Goal: Transaction & Acquisition: Purchase product/service

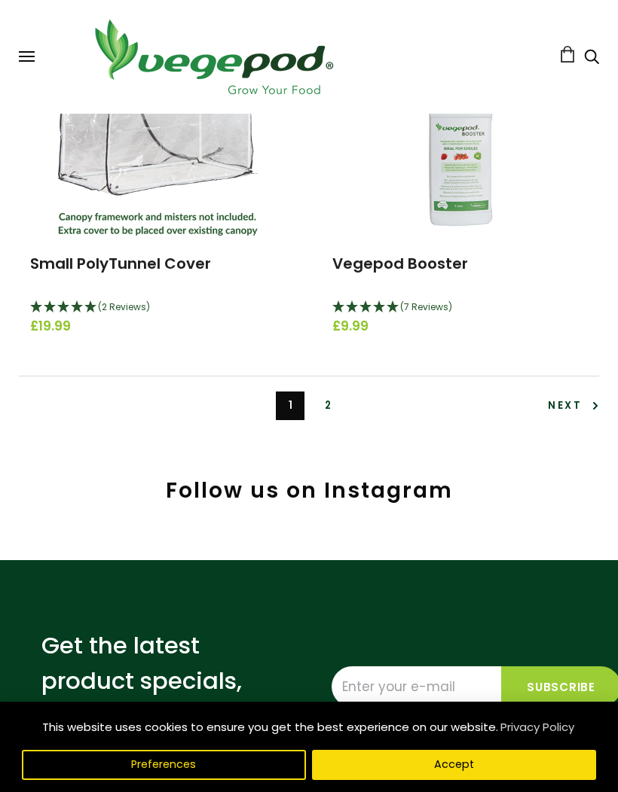
scroll to position [4799, 0]
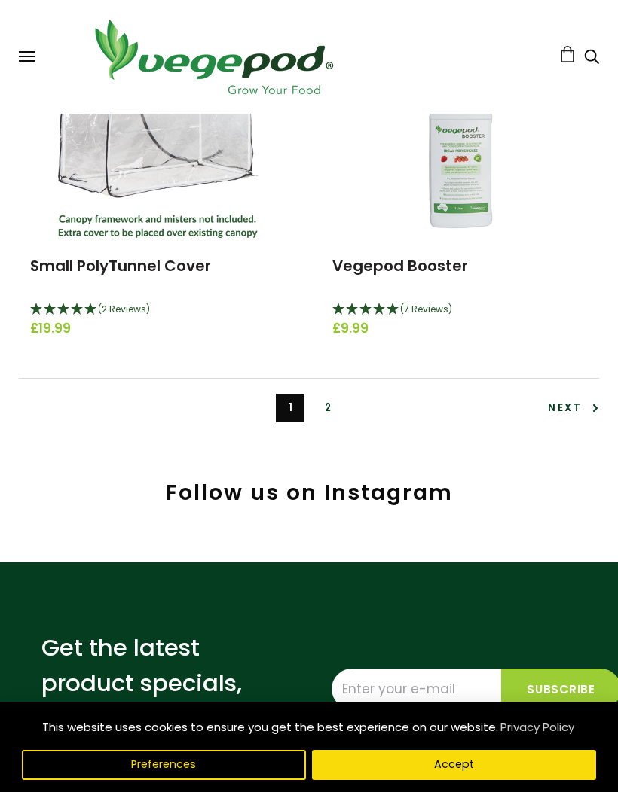
click at [337, 404] on link "2" at bounding box center [327, 408] width 29 height 29
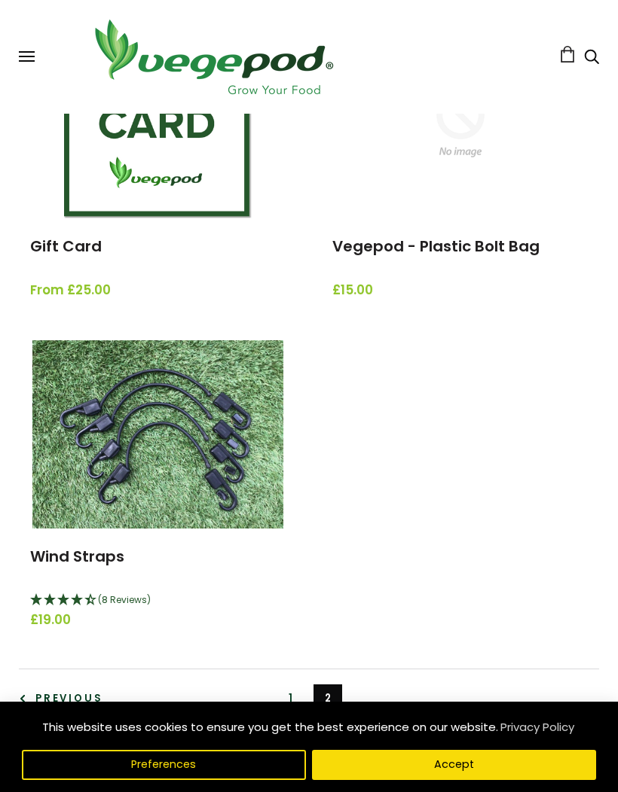
click at [104, 595] on span "(8 Reviews)" at bounding box center [124, 599] width 53 height 13
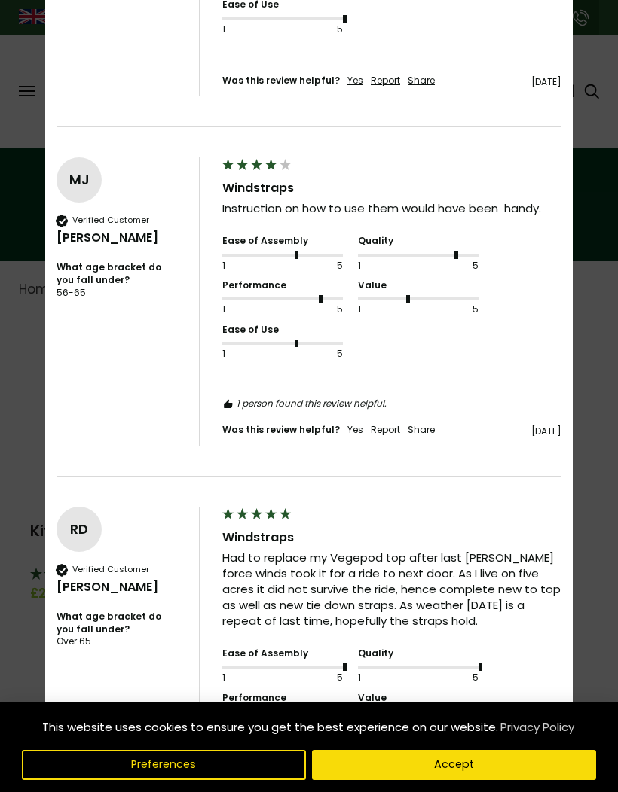
scroll to position [1939, 0]
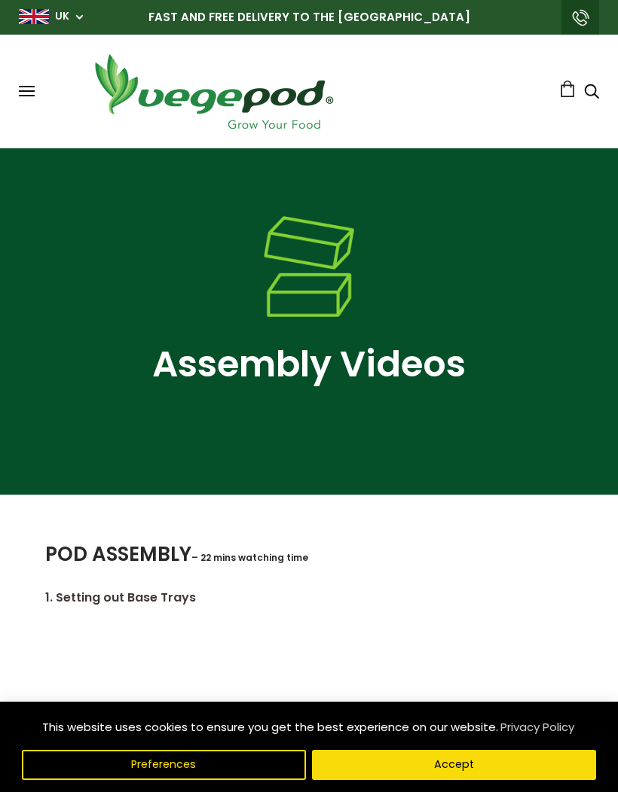
click at [409, 767] on button "Accept" at bounding box center [454, 765] width 284 height 30
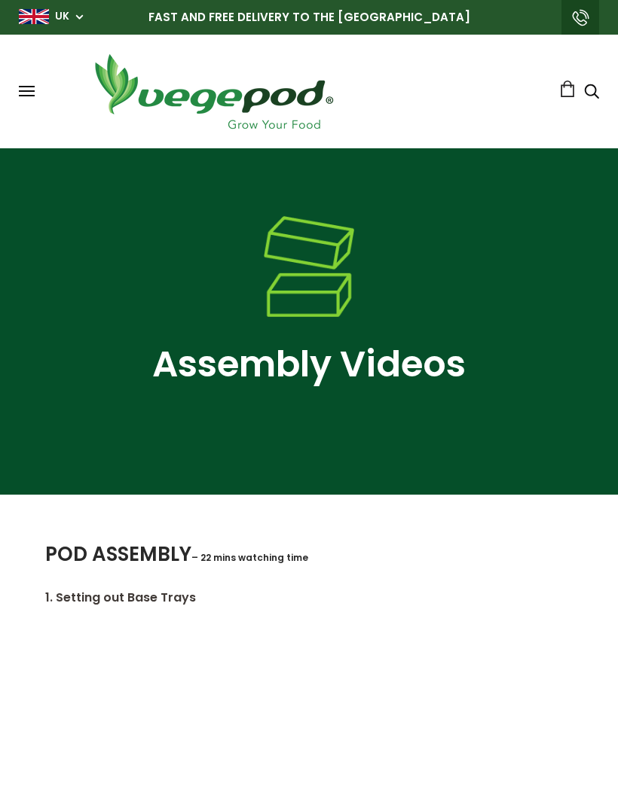
click at [587, 89] on icon "Search" at bounding box center [591, 91] width 15 height 18
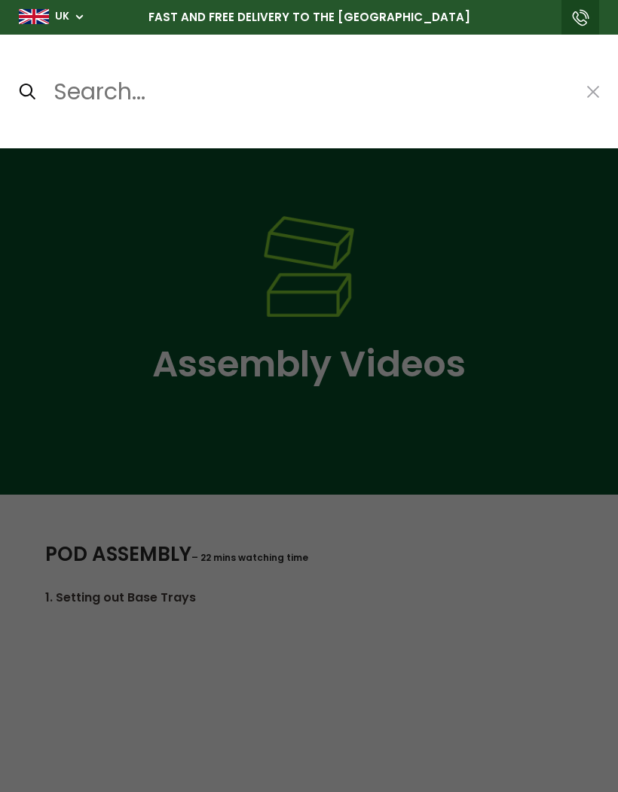
click at [109, 91] on input "Search..." at bounding box center [311, 92] width 518 height 36
click at [105, 93] on input "Search..." at bounding box center [311, 92] width 518 height 36
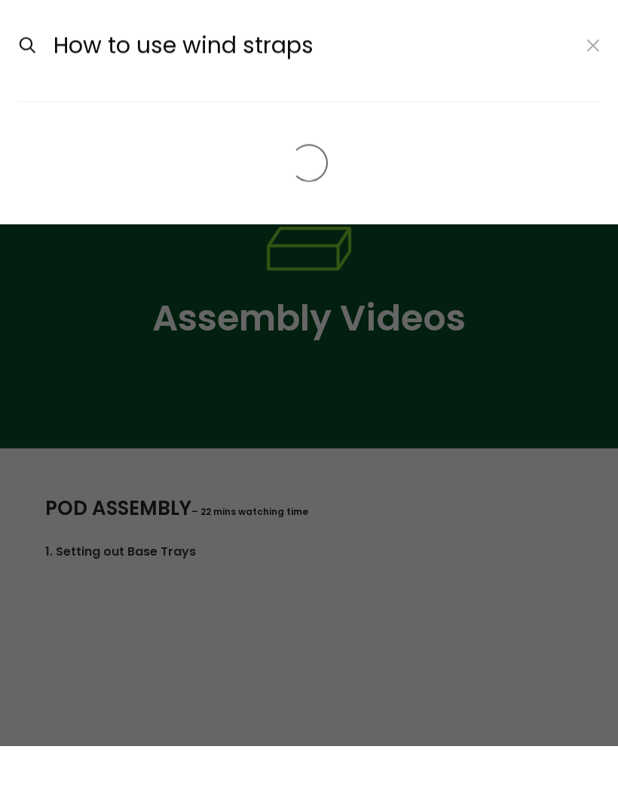
click at [18, 91] on input "submit" at bounding box center [18, 91] width 1 height 1
type input "How to use wind straps*"
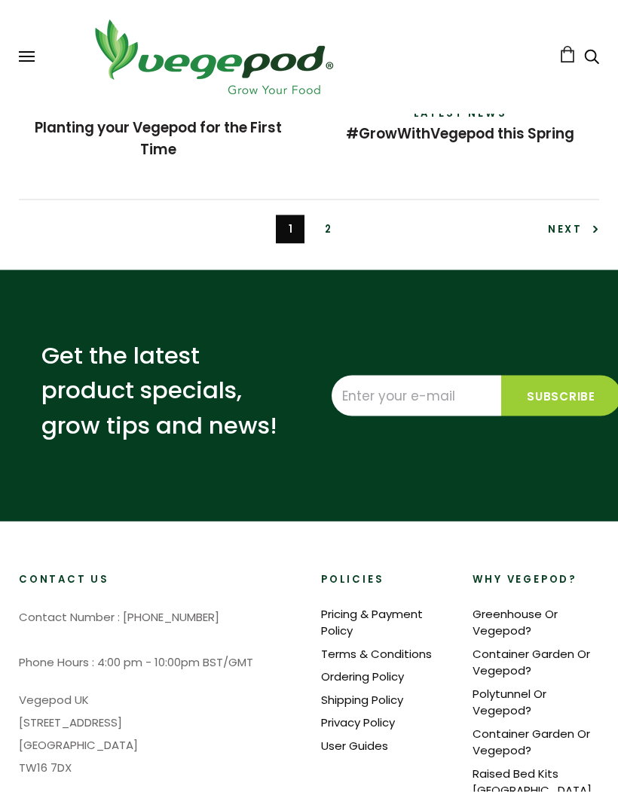
scroll to position [4020, 0]
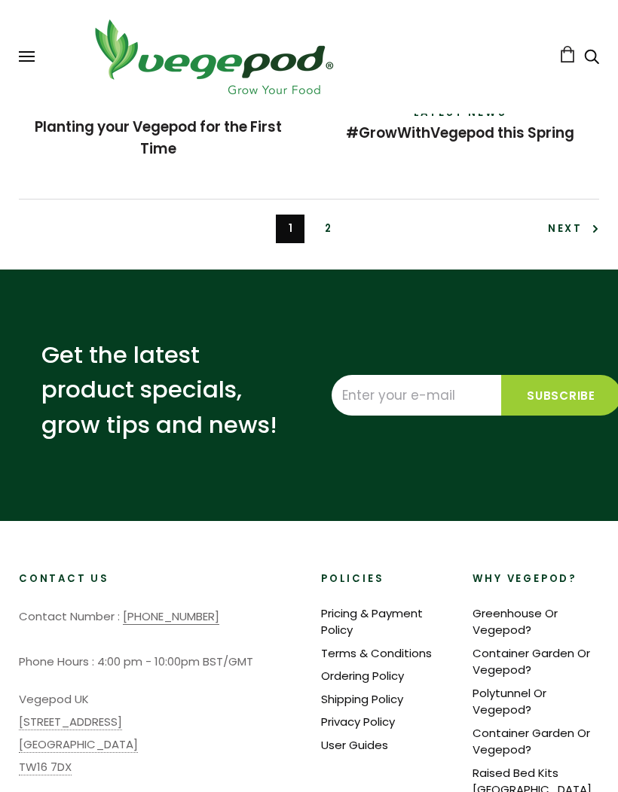
click at [109, 792] on link "[EMAIL_ADDRESS][DOMAIN_NAME]" at bounding box center [111, 805] width 184 height 16
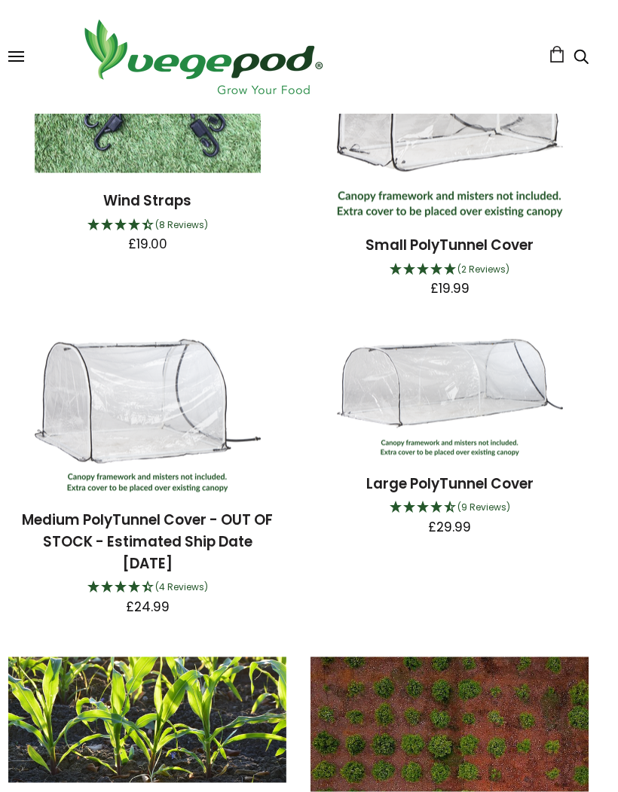
scroll to position [0, 2]
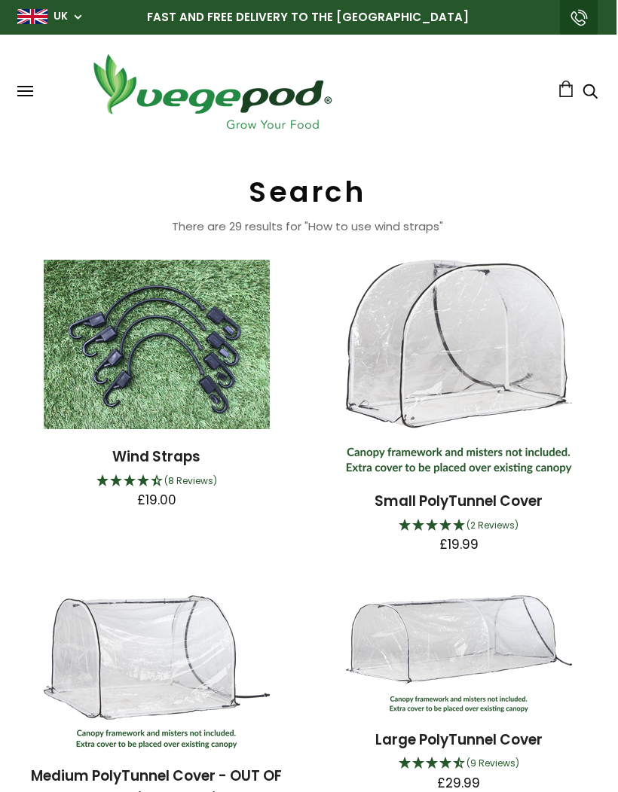
click at [179, 383] on img at bounding box center [157, 344] width 226 height 169
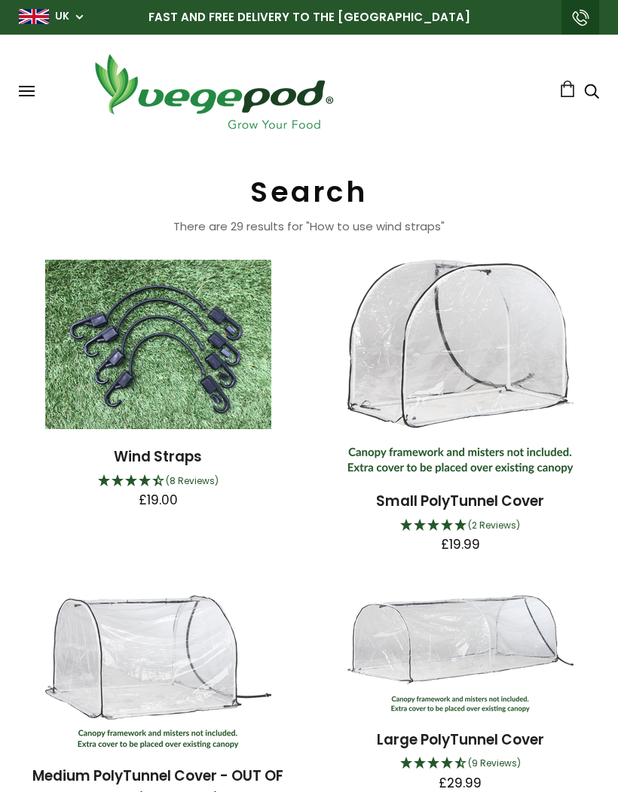
click at [181, 356] on img at bounding box center [158, 344] width 226 height 169
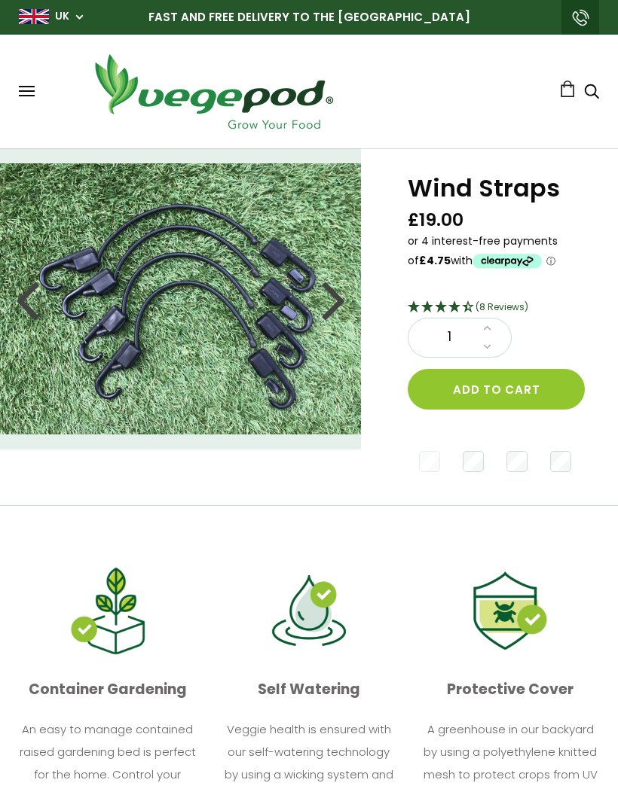
click at [330, 305] on div at bounding box center [334, 299] width 24 height 68
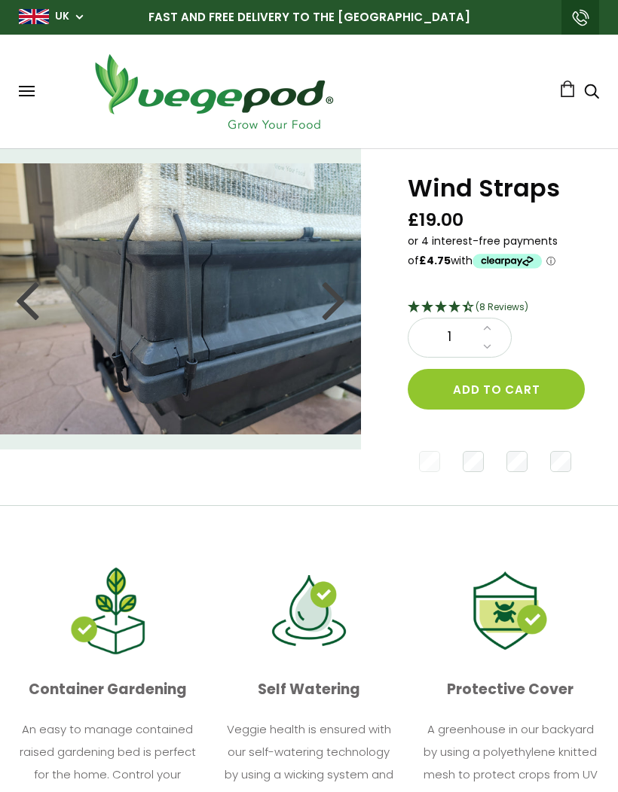
scroll to position [23, 0]
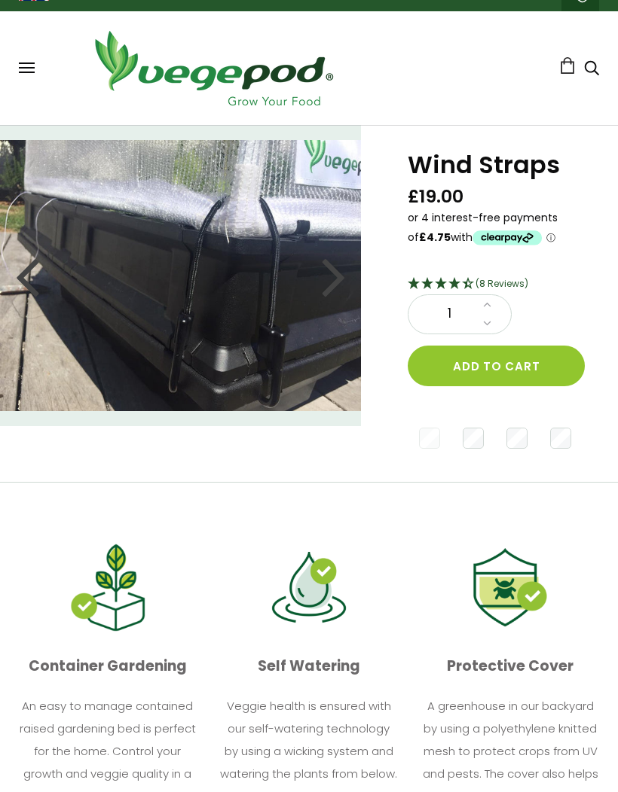
click at [261, 314] on img at bounding box center [181, 275] width 362 height 271
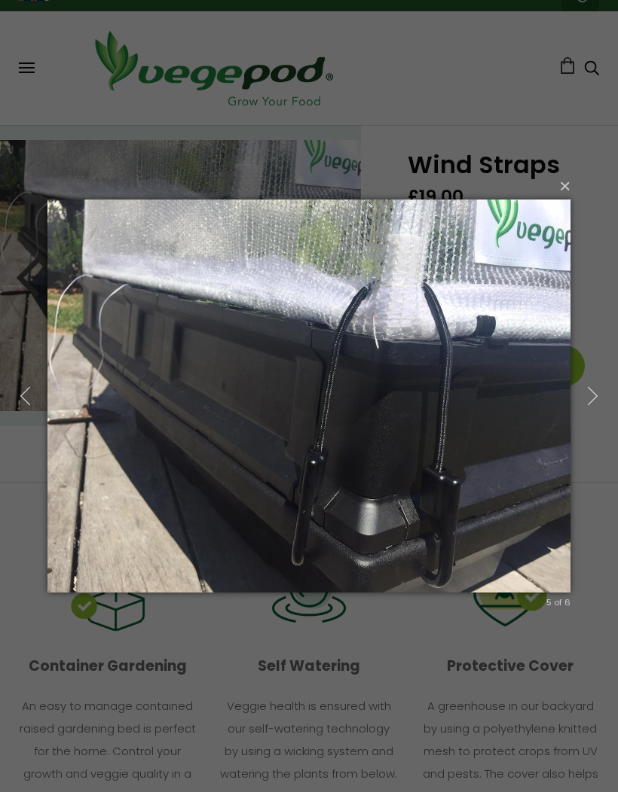
click at [593, 400] on use "button" at bounding box center [591, 396] width 9 height 18
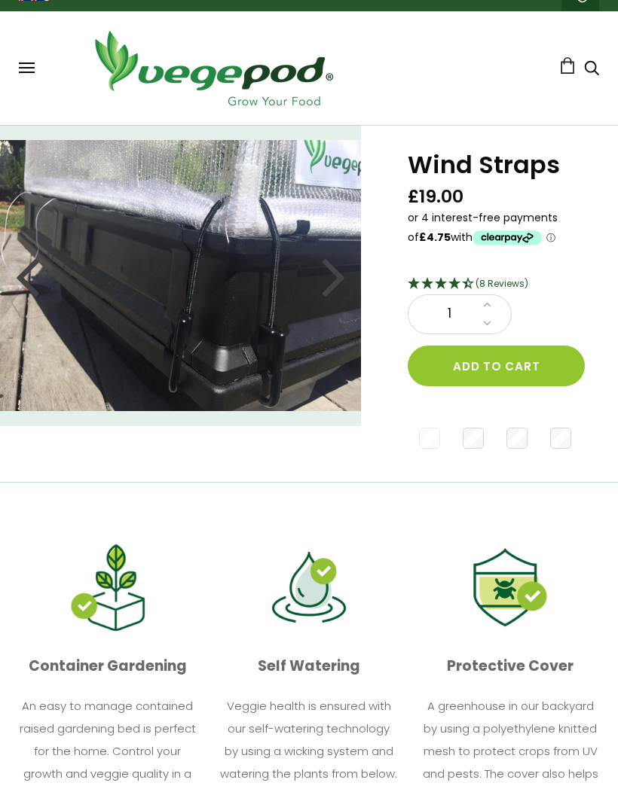
click at [487, 370] on button "Add to cart" at bounding box center [495, 366] width 177 height 41
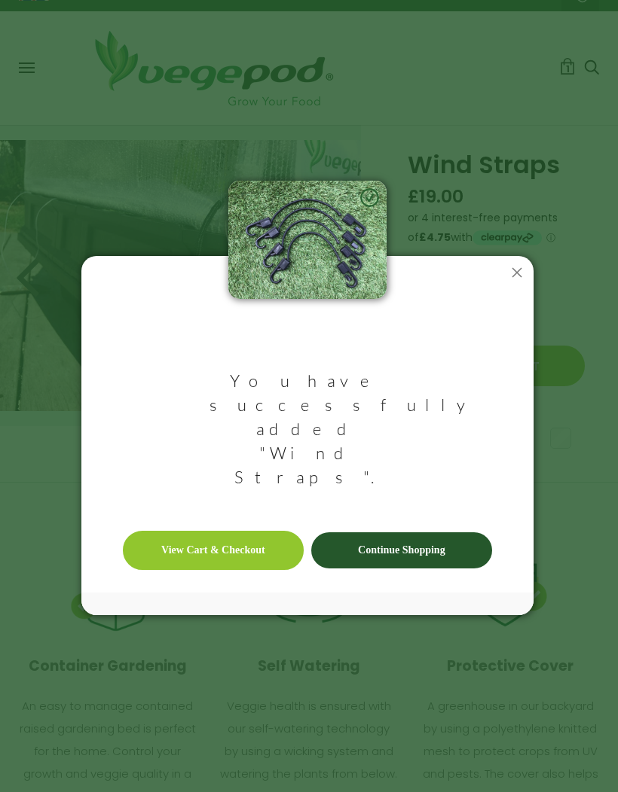
click at [250, 531] on link "View Cart & Checkout" at bounding box center [213, 550] width 181 height 39
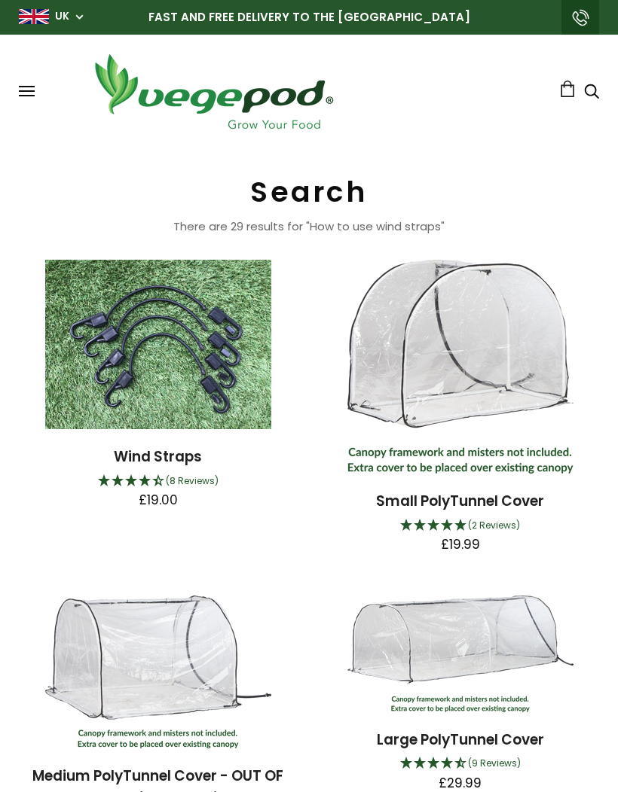
click at [194, 392] on img at bounding box center [158, 344] width 226 height 169
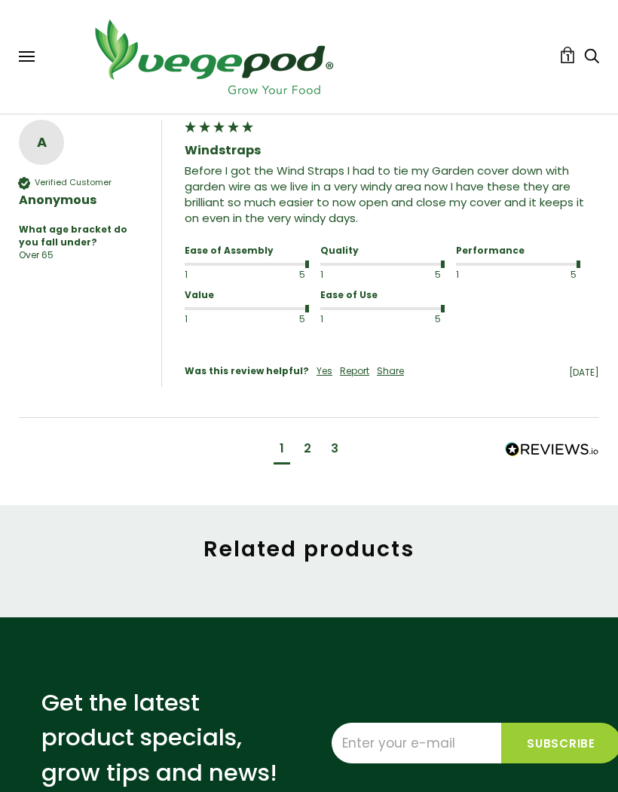
click at [313, 440] on div "2" at bounding box center [307, 451] width 20 height 28
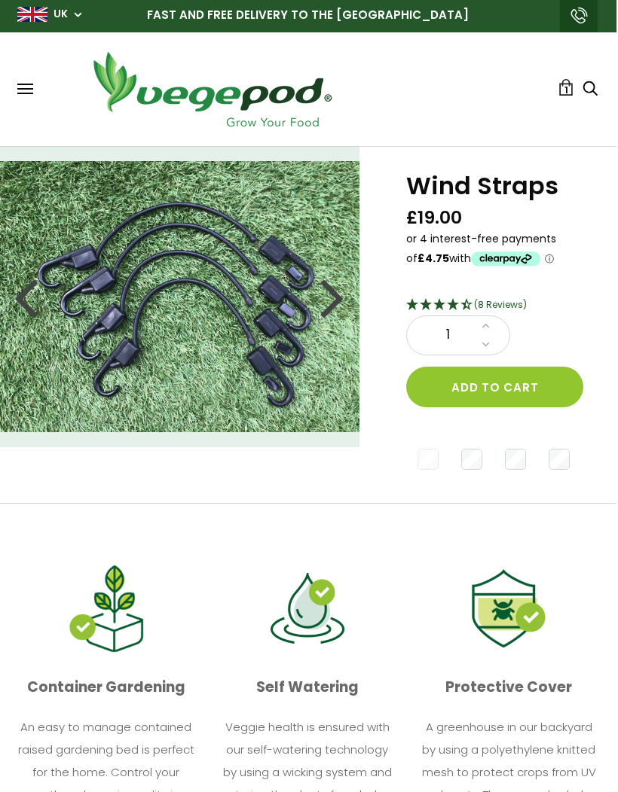
scroll to position [0, 2]
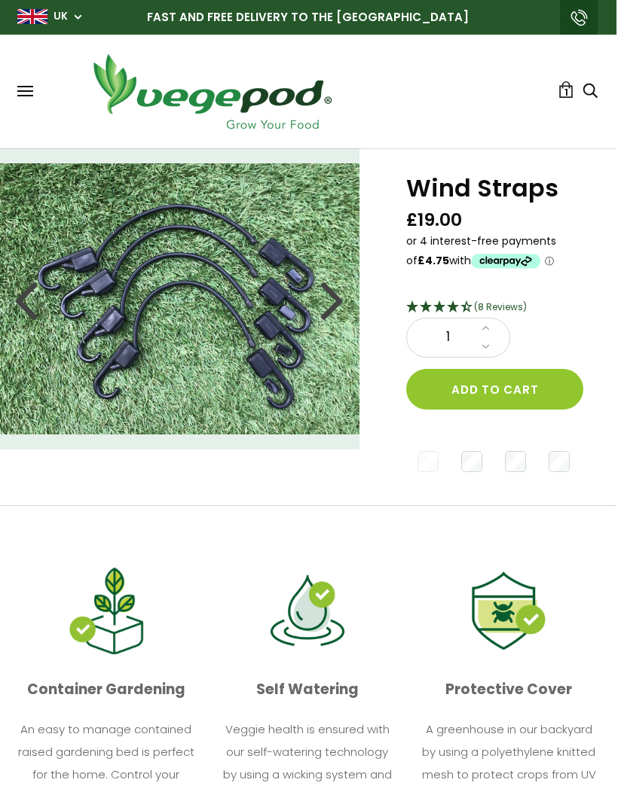
click at [336, 300] on div at bounding box center [332, 299] width 24 height 68
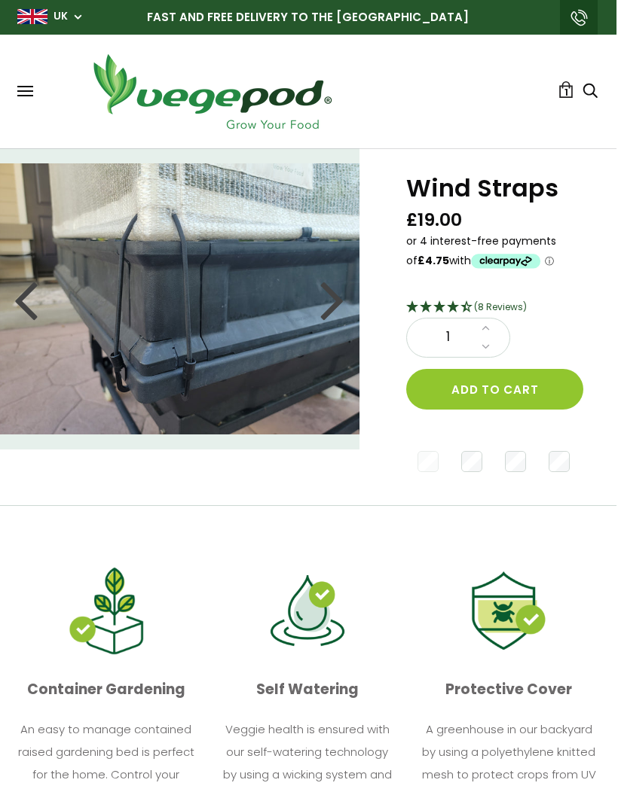
click at [198, 267] on img at bounding box center [179, 298] width 362 height 271
